Goal: Navigation & Orientation: Understand site structure

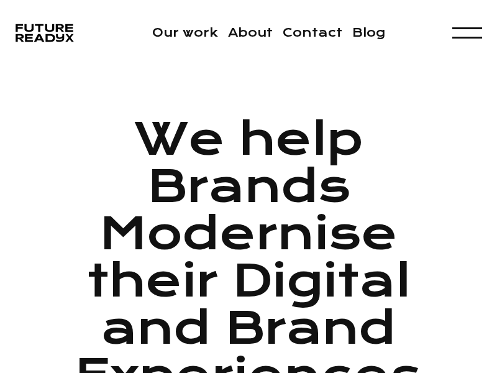
scroll to position [2194, 0]
